Goal: Transaction & Acquisition: Obtain resource

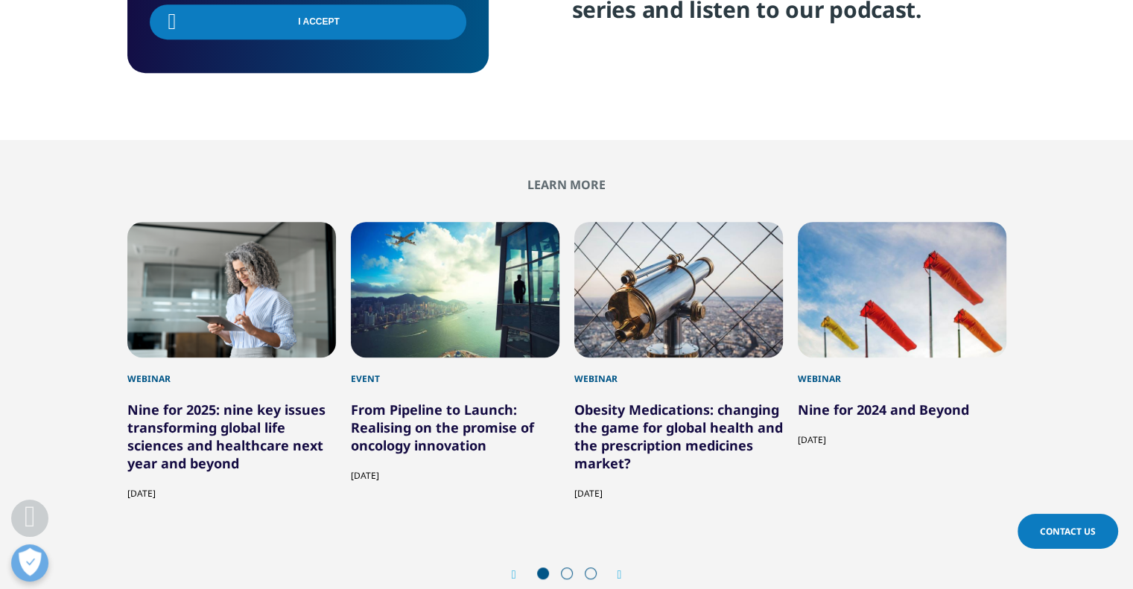
scroll to position [723, 0]
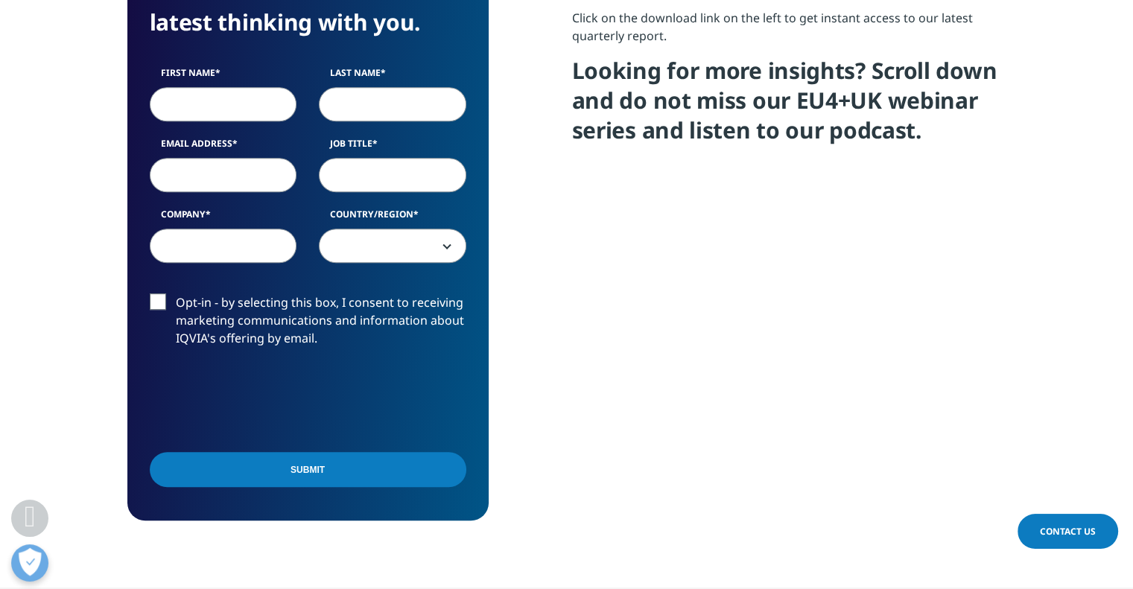
scroll to position [700, 0]
click at [209, 101] on input "First Name" at bounding box center [223, 104] width 147 height 34
type input "nishant"
type input "b"
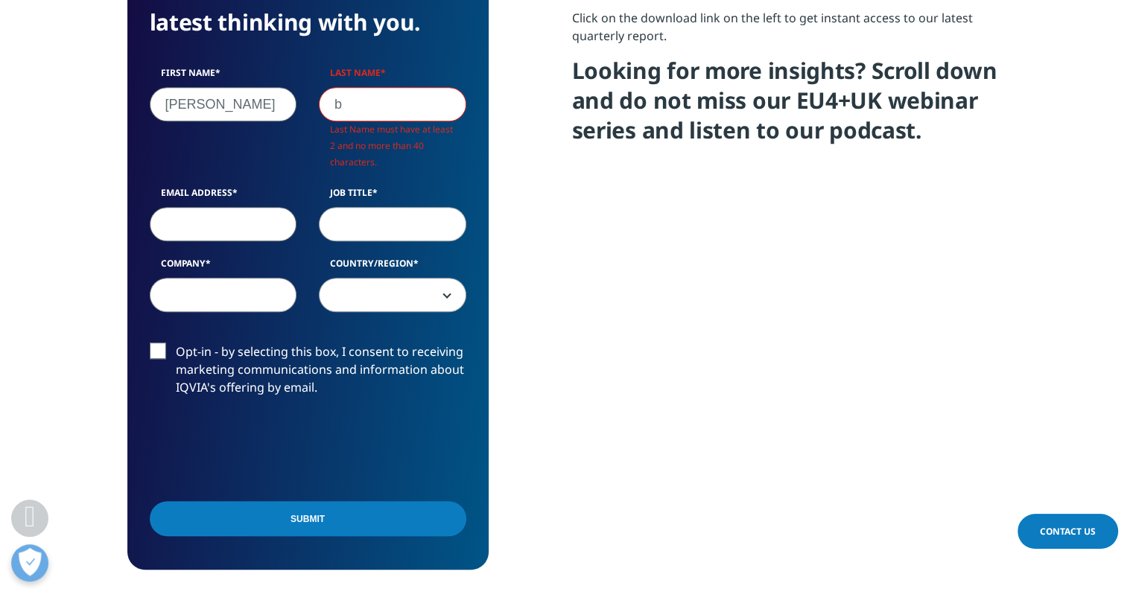
scroll to position [626, 879]
type input "nishant"
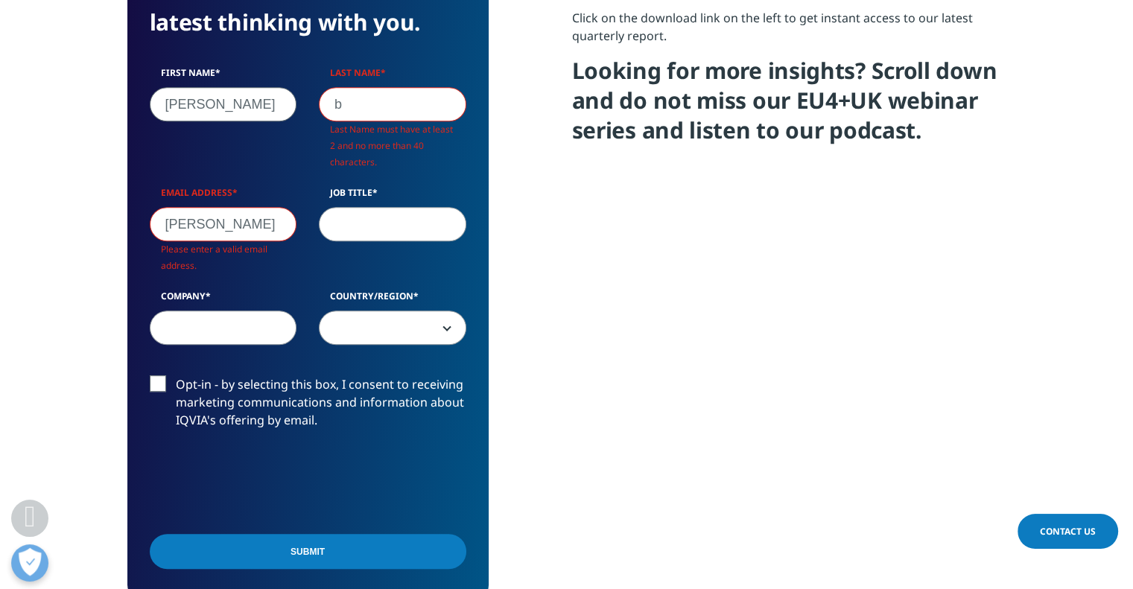
click at [379, 101] on input "b" at bounding box center [392, 104] width 147 height 34
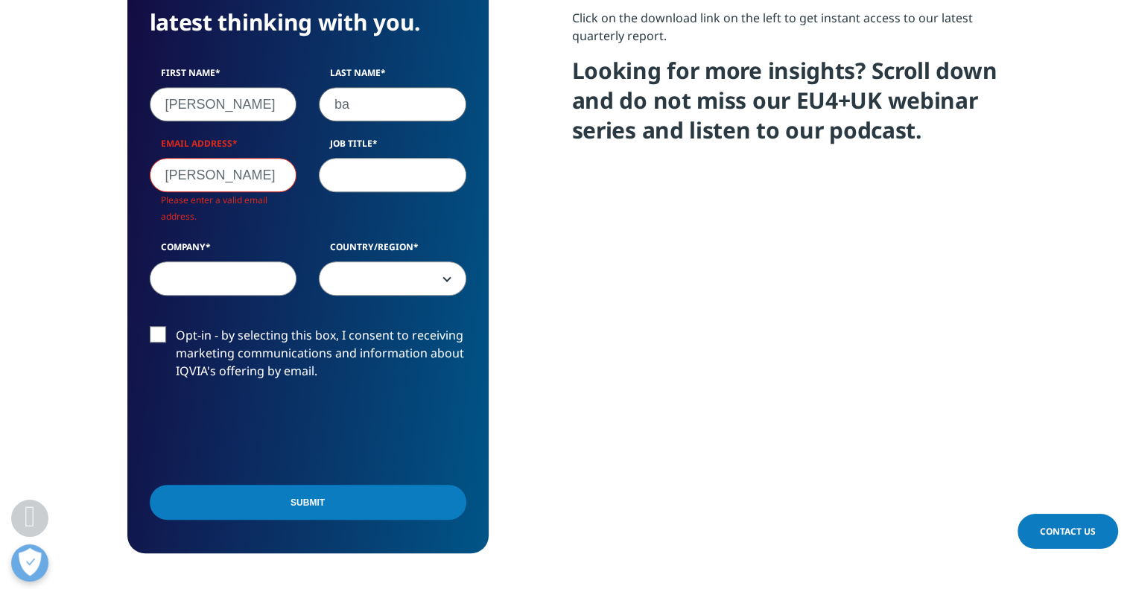
type input "ba"
click at [236, 174] on input "nishant" at bounding box center [223, 175] width 147 height 34
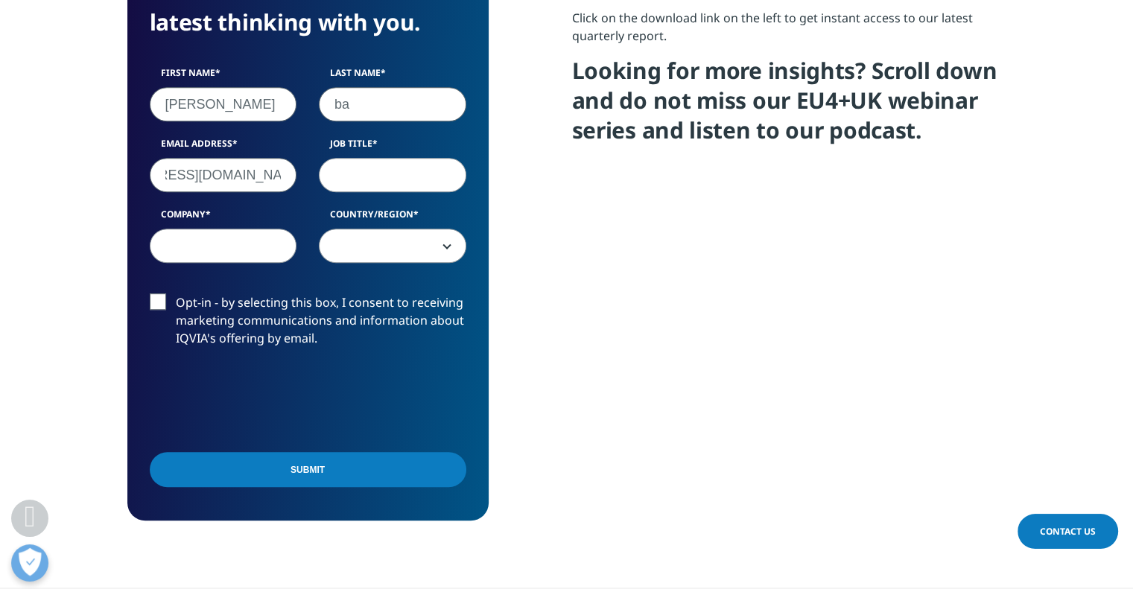
type input "nishantbahuguna@cognizant.com"
type input "research manager"
type input "cognizant"
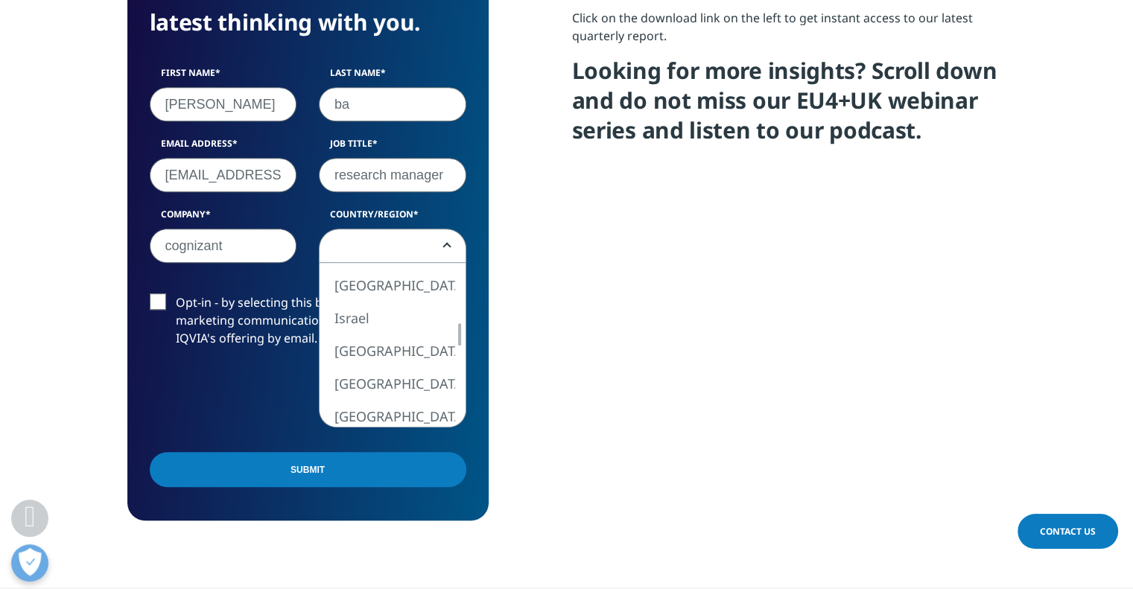
select select "India"
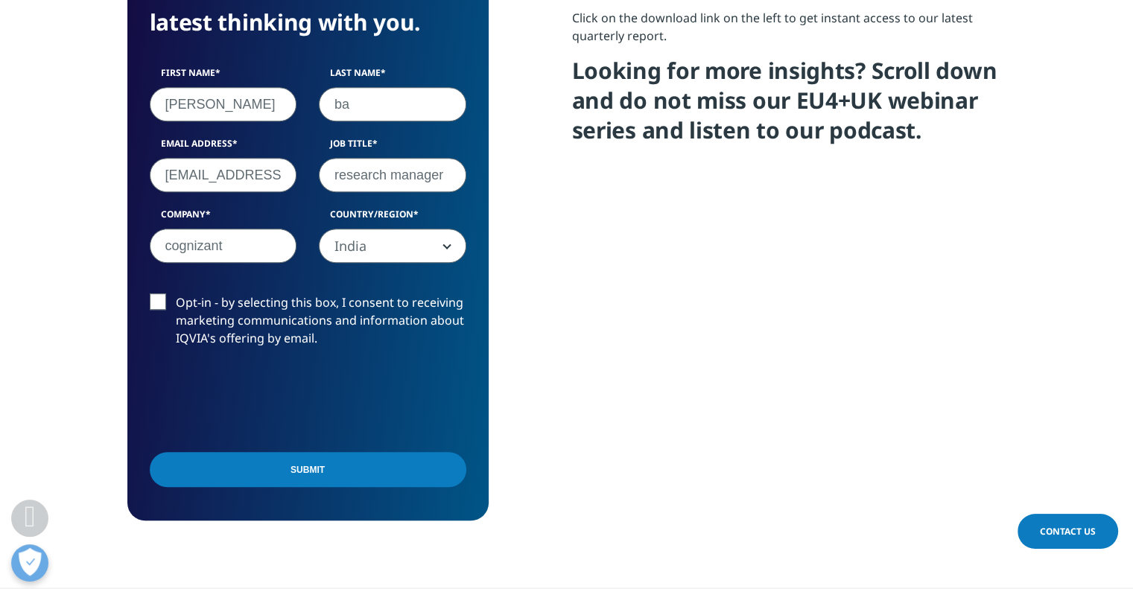
click at [165, 305] on label "Opt-in - by selecting this box, I consent to receiving marketing communications…" at bounding box center [308, 325] width 317 height 62
click at [176, 294] on input "Opt-in - by selecting this box, I consent to receiving marketing communications…" at bounding box center [176, 294] width 0 height 0
click at [157, 304] on label "Opt-in - by selecting this box, I consent to receiving marketing communications…" at bounding box center [308, 325] width 317 height 62
click at [176, 294] on input "Opt-in - by selecting this box, I consent to receiving marketing communications…" at bounding box center [176, 294] width 0 height 0
click at [295, 474] on input "Submit" at bounding box center [308, 469] width 317 height 35
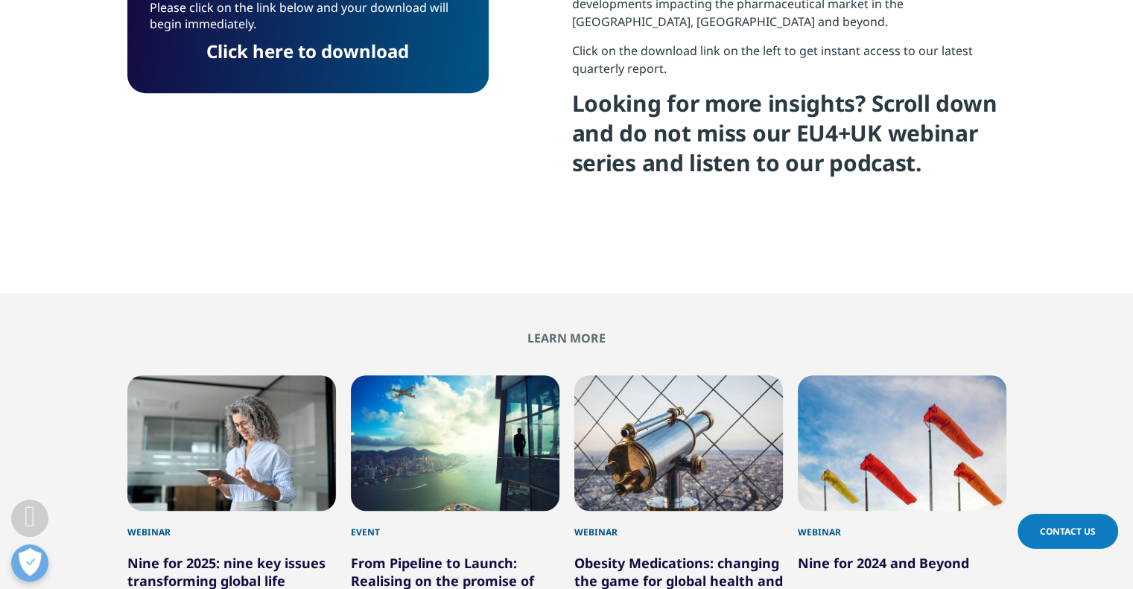
scroll to position [496, 0]
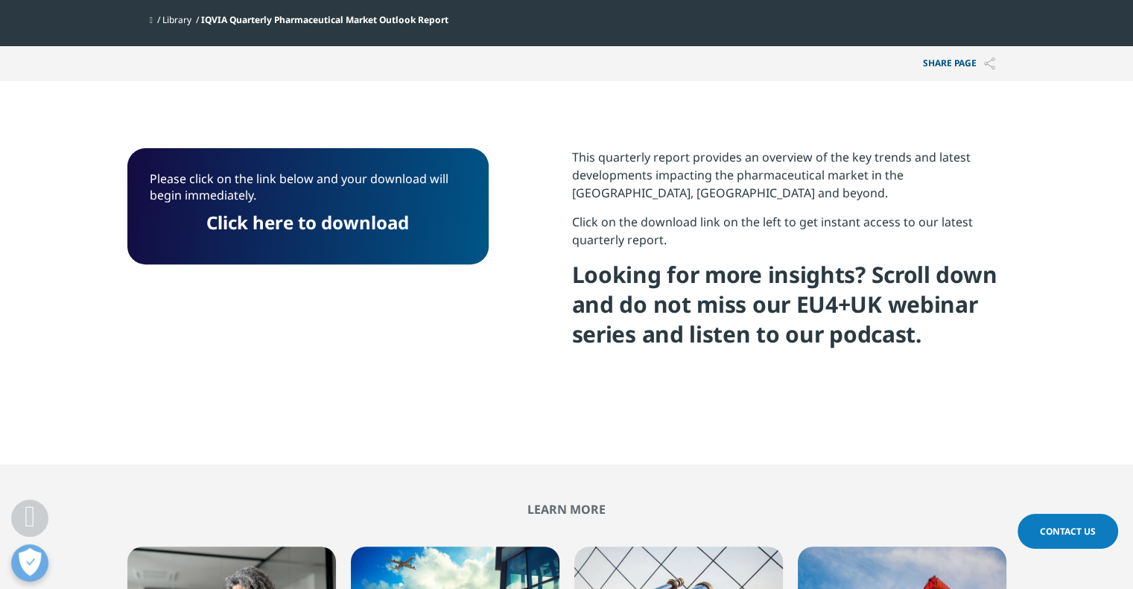
click at [317, 220] on link "Click here to download" at bounding box center [307, 222] width 203 height 25
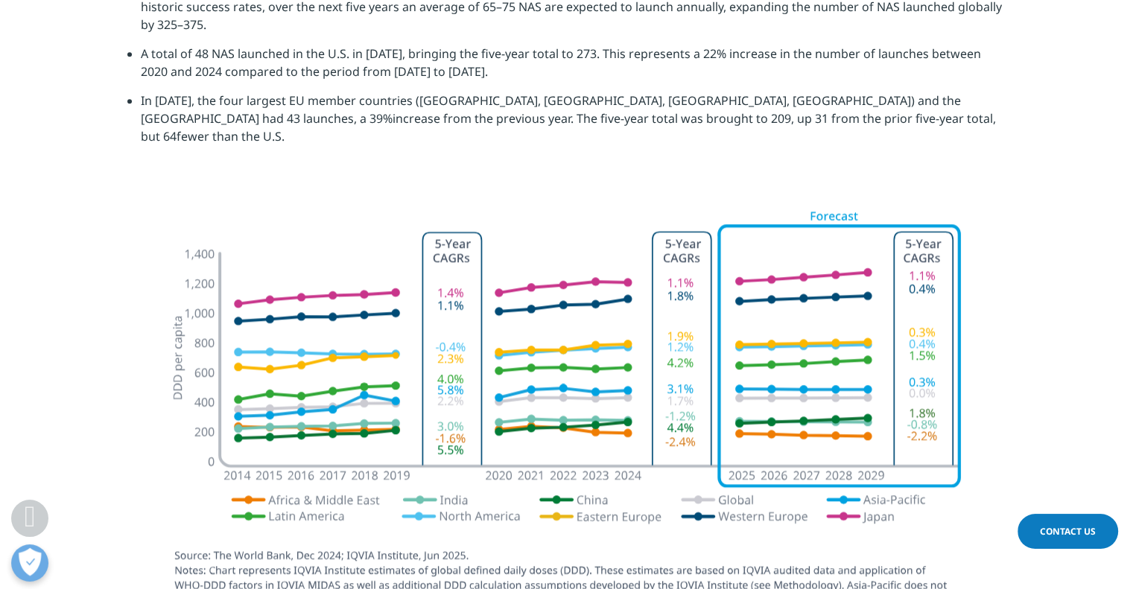
scroll to position [1898, 0]
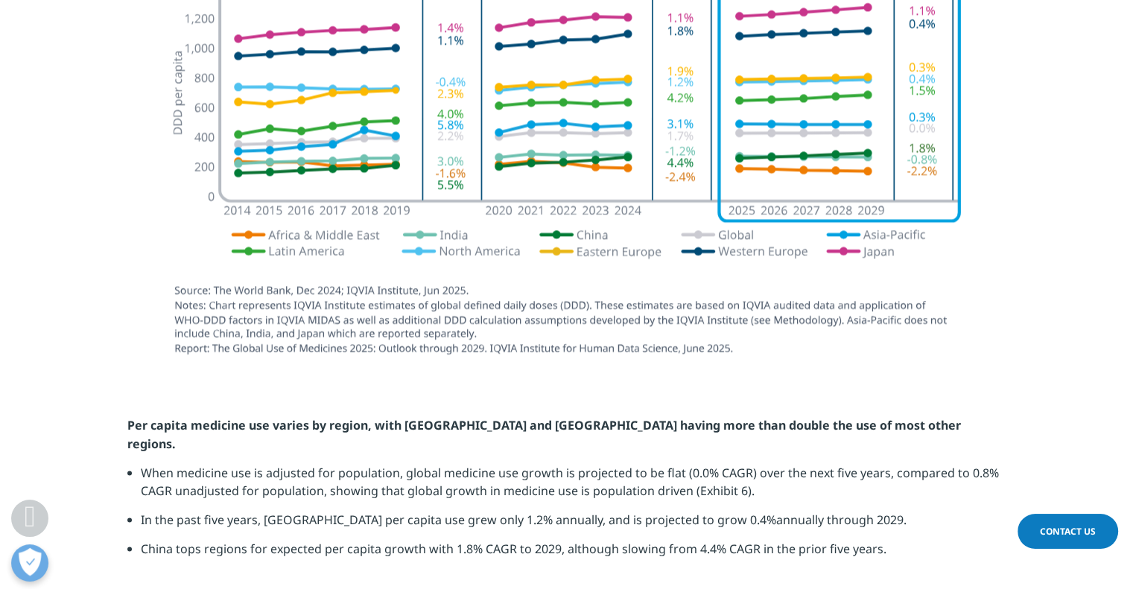
scroll to position [2391, 0]
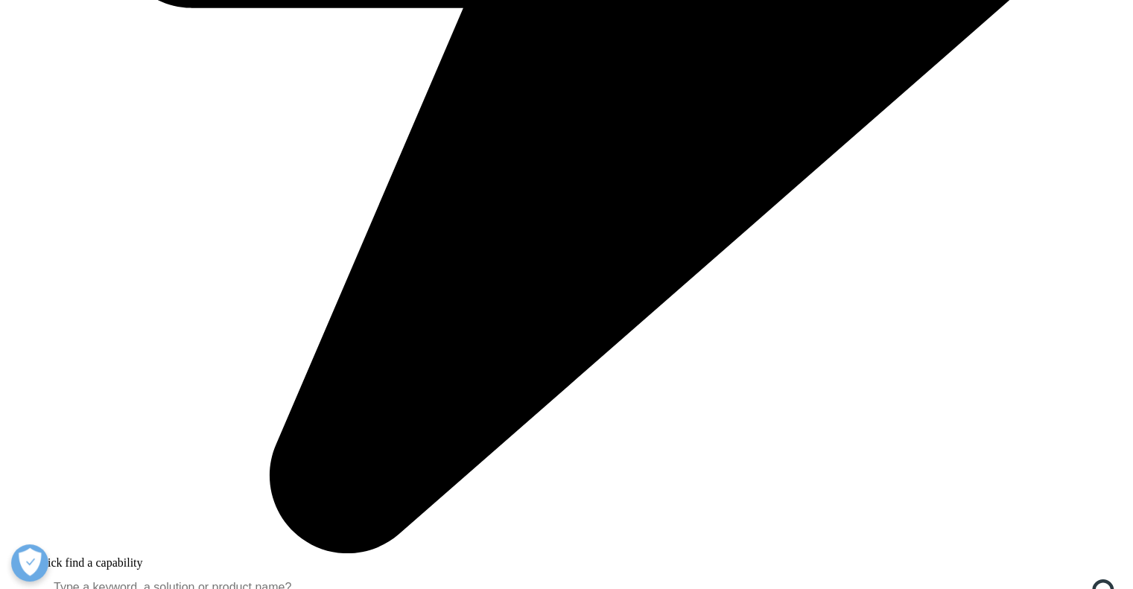
scroll to position [518, 879]
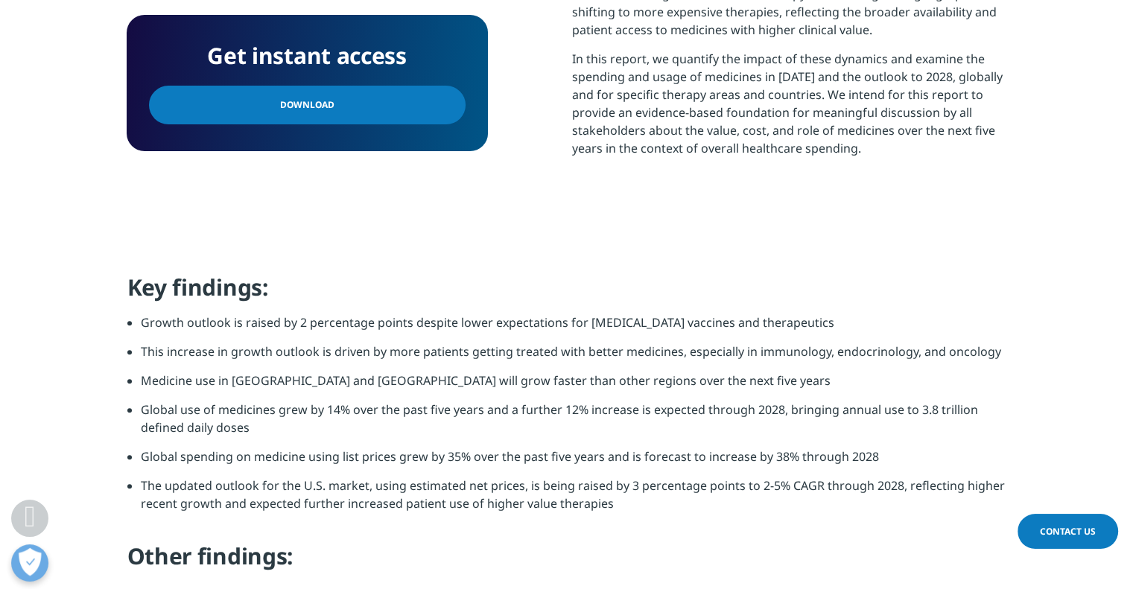
scroll to position [971, 0]
click at [316, 112] on span "Download" at bounding box center [307, 105] width 54 height 16
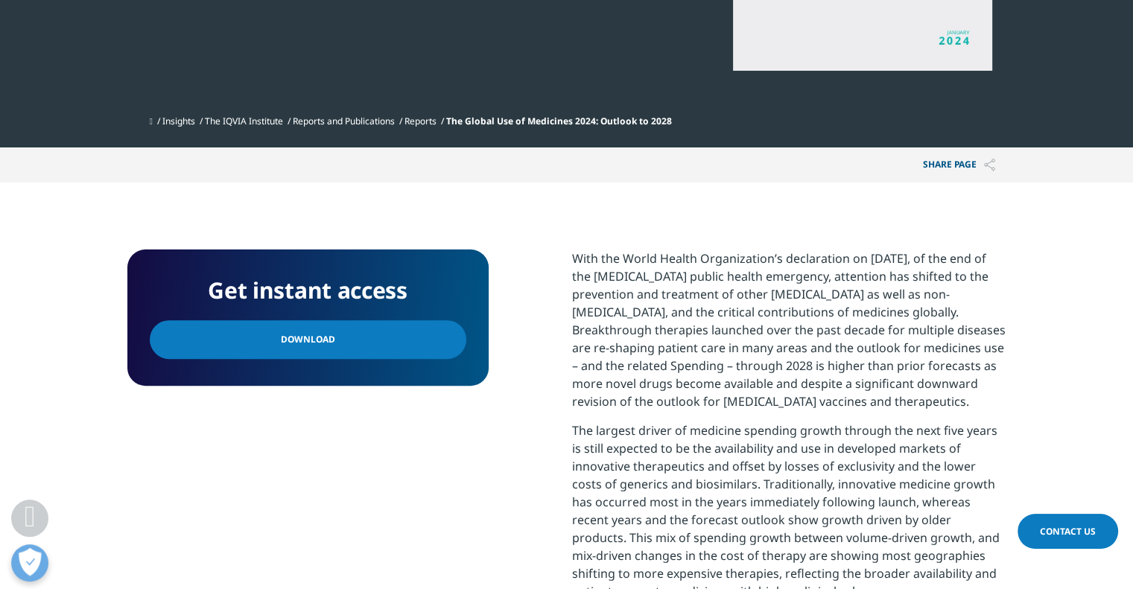
scroll to position [428, 0]
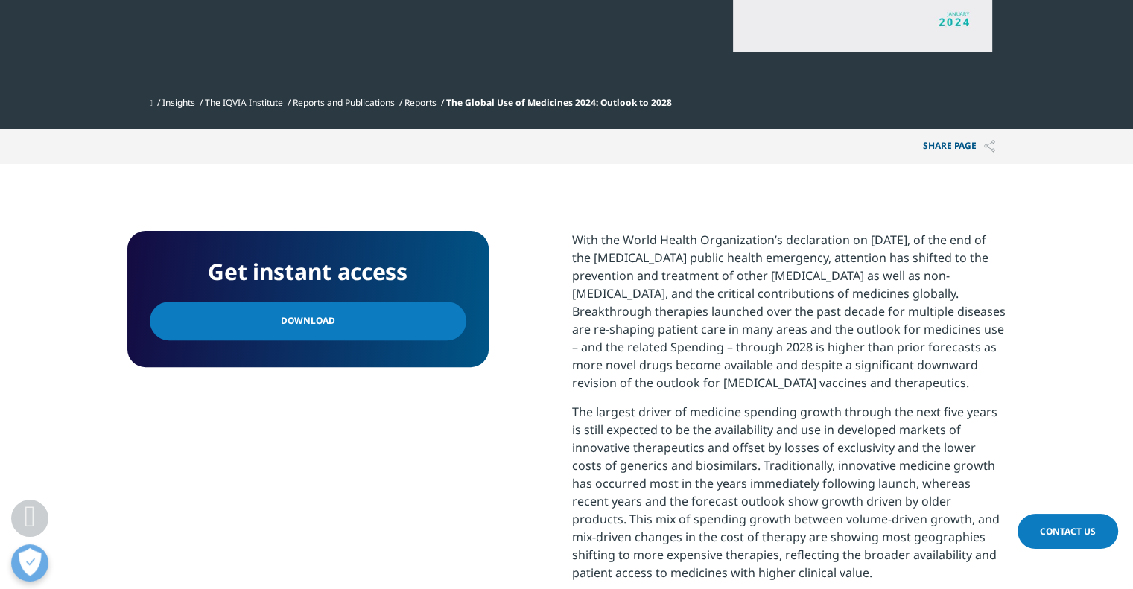
click at [334, 324] on link "Download" at bounding box center [308, 321] width 317 height 39
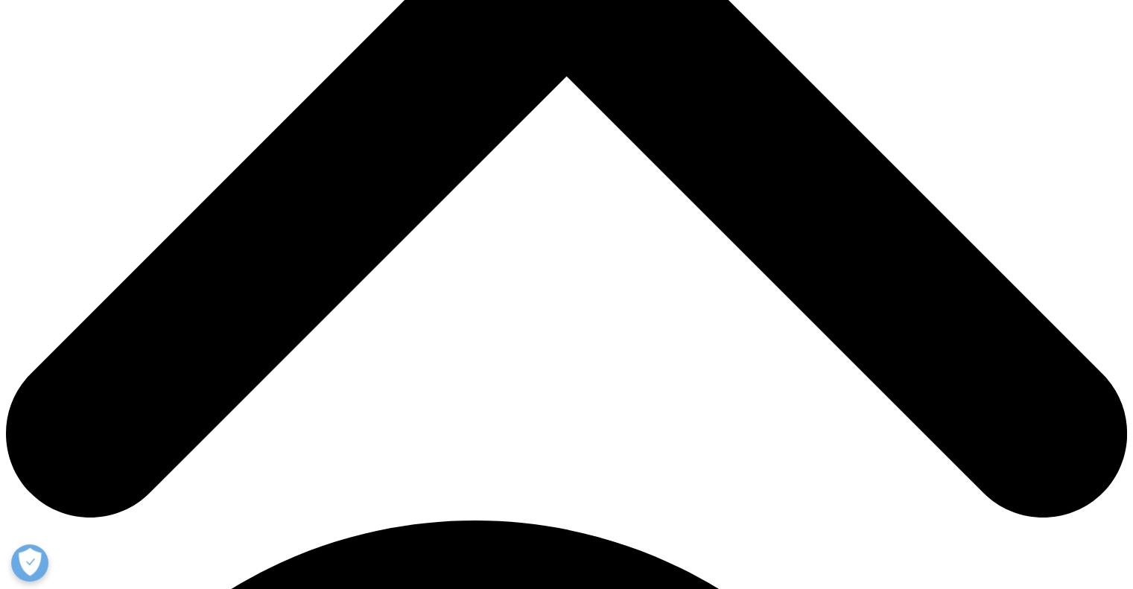
scroll to position [626, 0]
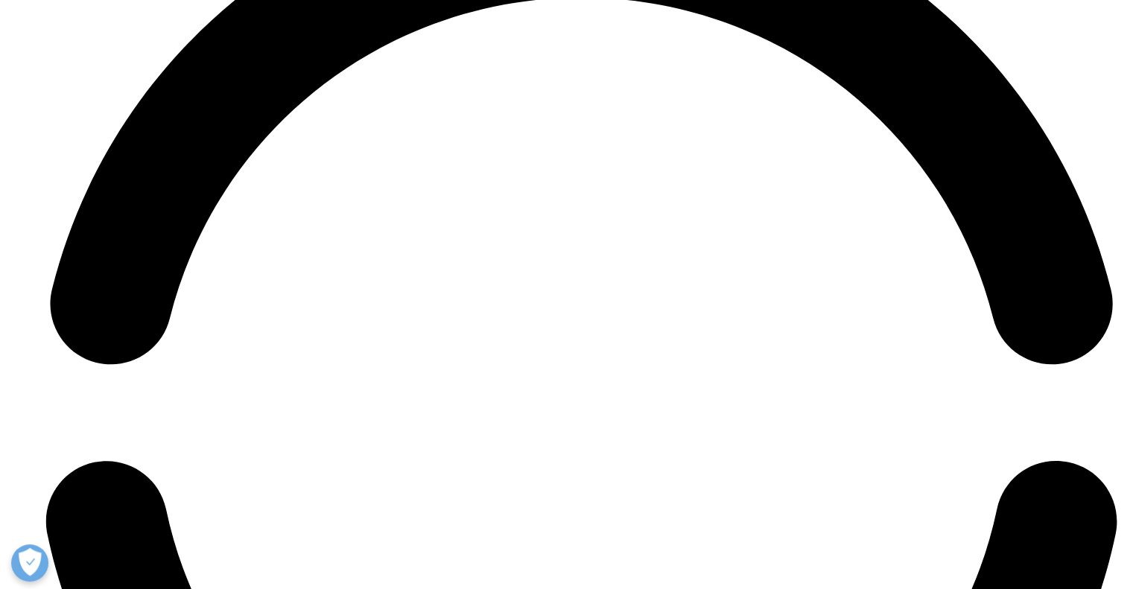
scroll to position [7271, 0]
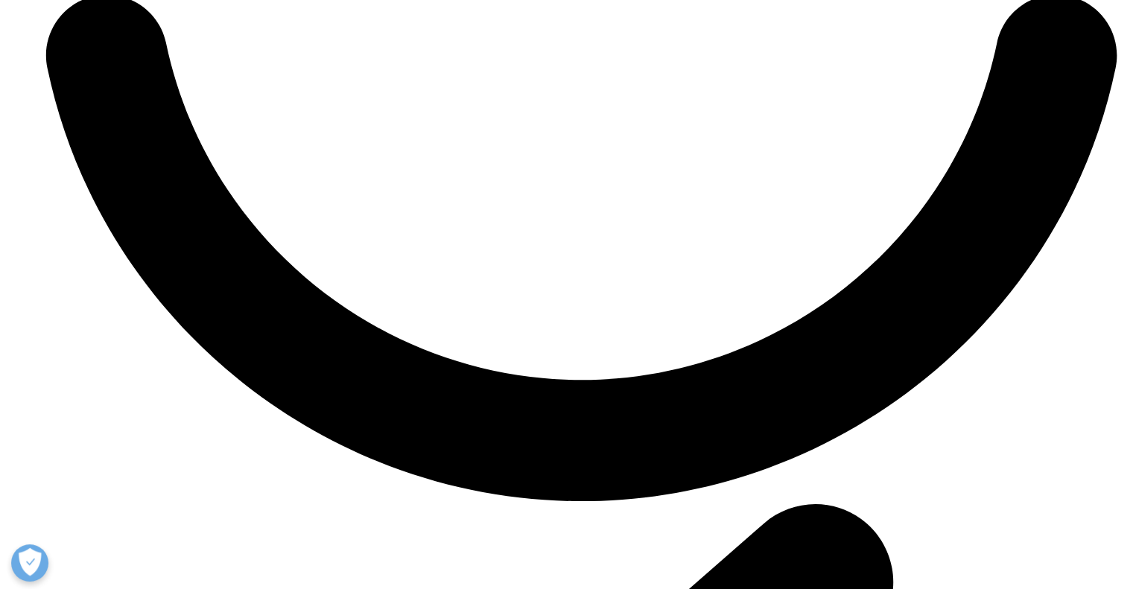
scroll to position [7735, 0]
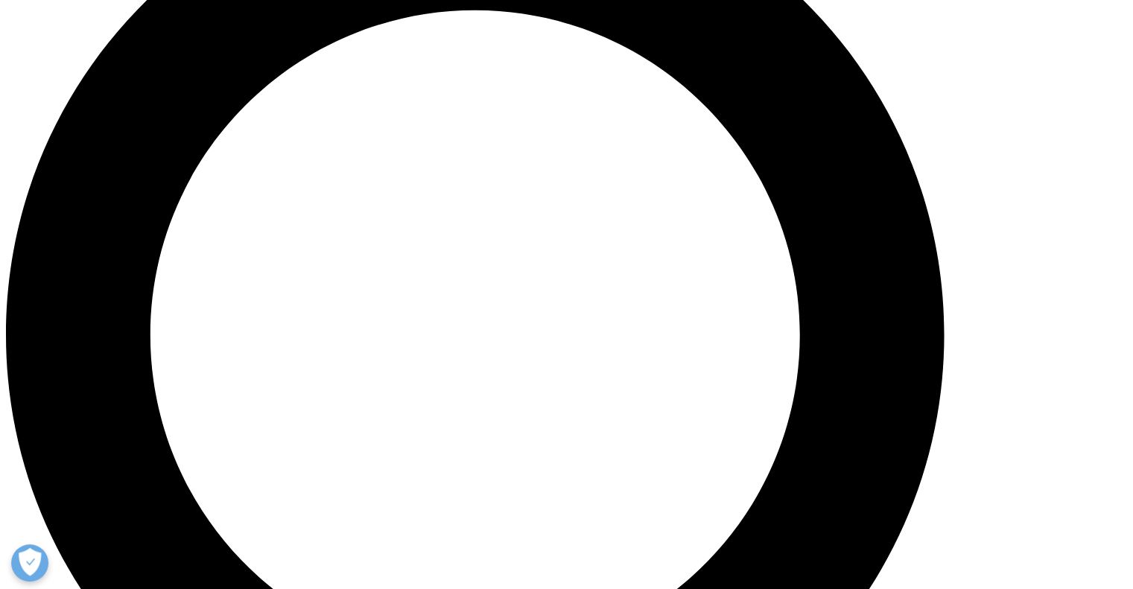
scroll to position [1375, 0]
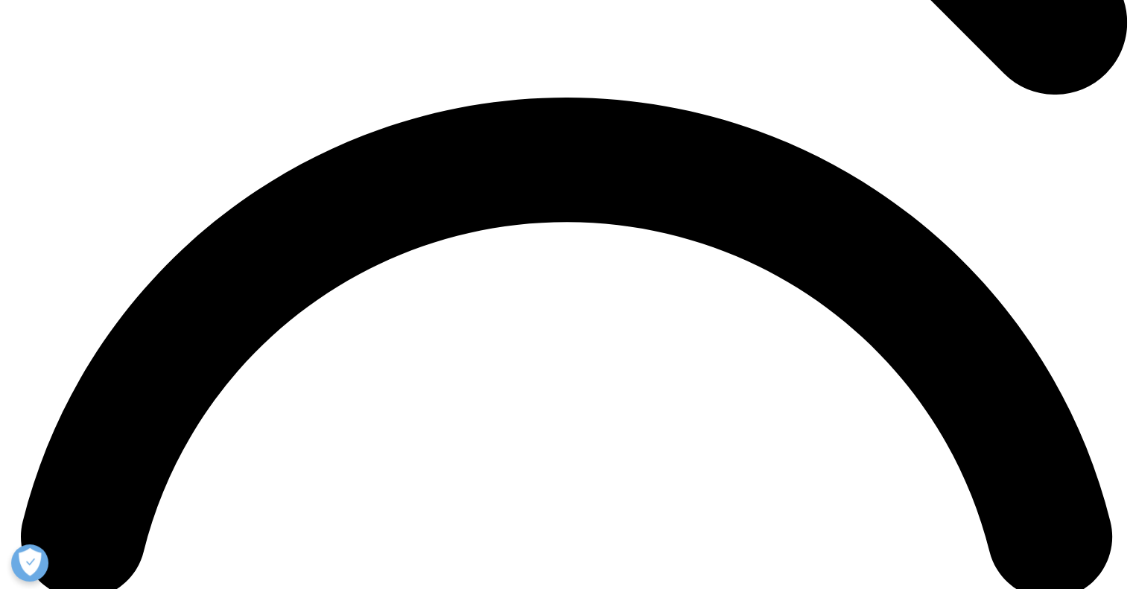
scroll to position [2172, 0]
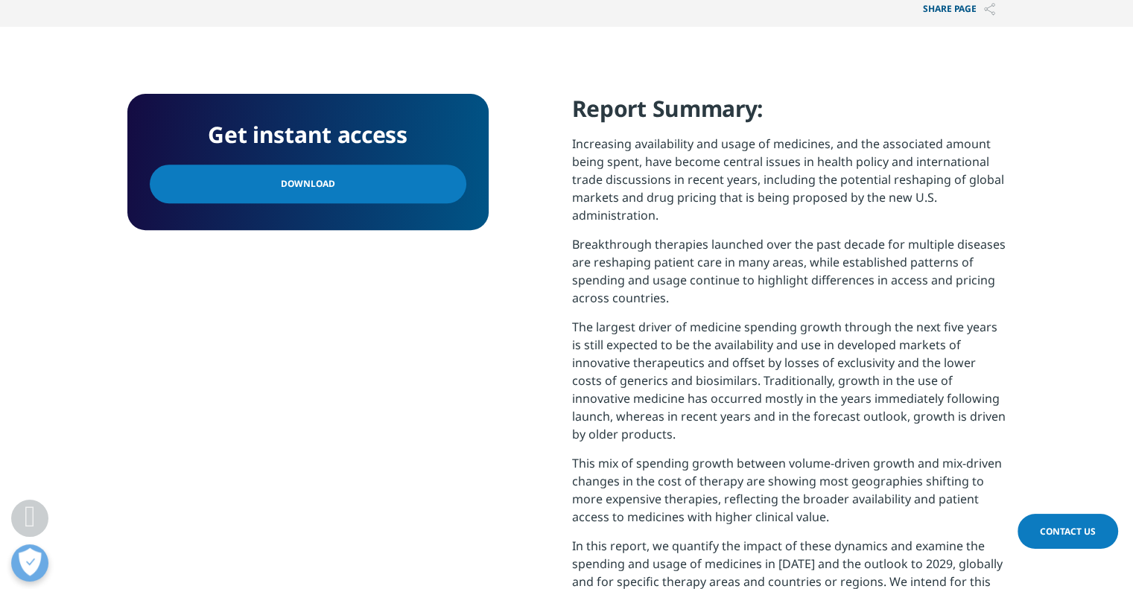
scroll to position [566, 0]
click at [402, 190] on link "Download" at bounding box center [308, 183] width 317 height 39
